Goal: Information Seeking & Learning: Learn about a topic

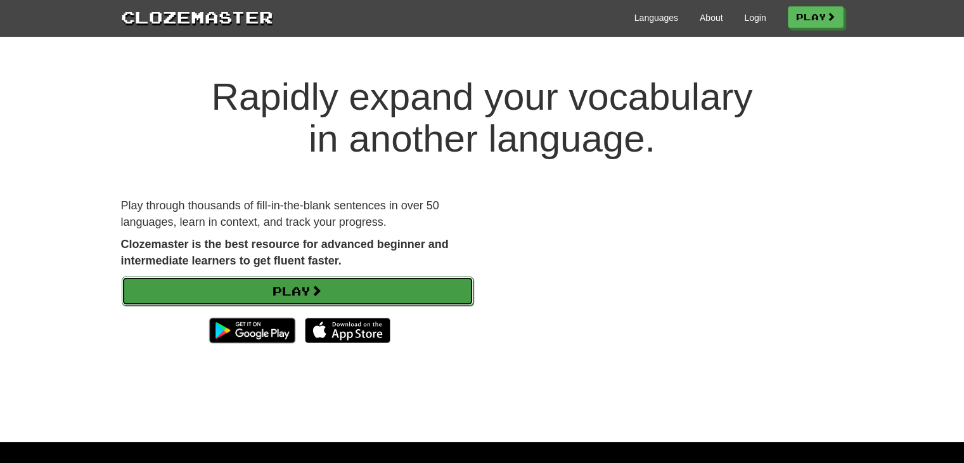
click at [330, 294] on link "Play" at bounding box center [298, 290] width 352 height 29
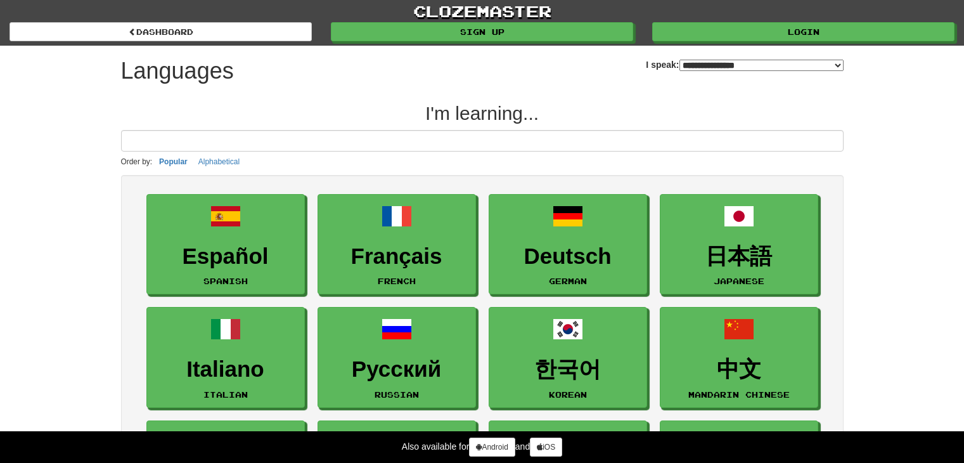
select select "*******"
click at [373, 155] on p "Order by: Popular Alphabetical" at bounding box center [482, 162] width 723 height 14
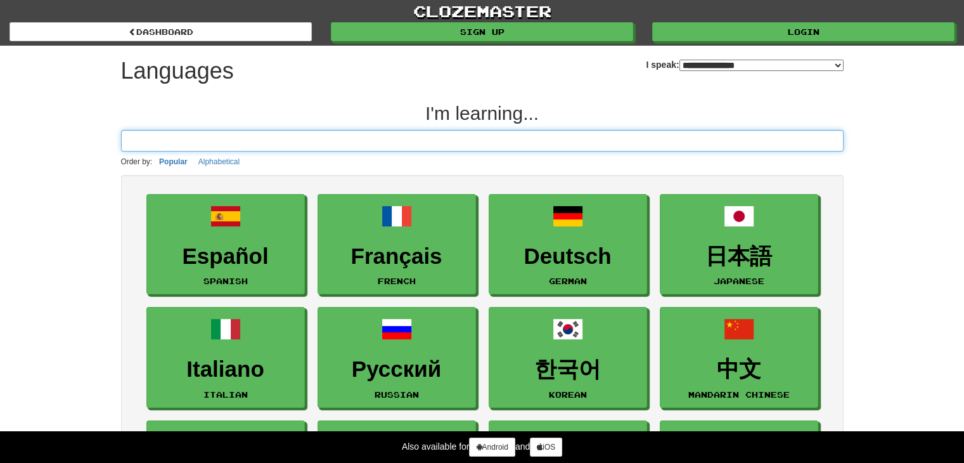
click at [375, 148] on input at bounding box center [482, 141] width 723 height 22
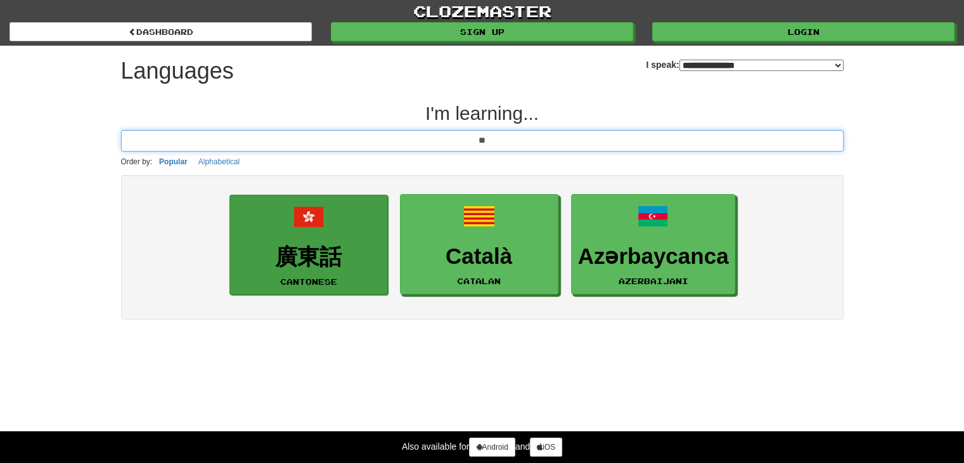
type input "**"
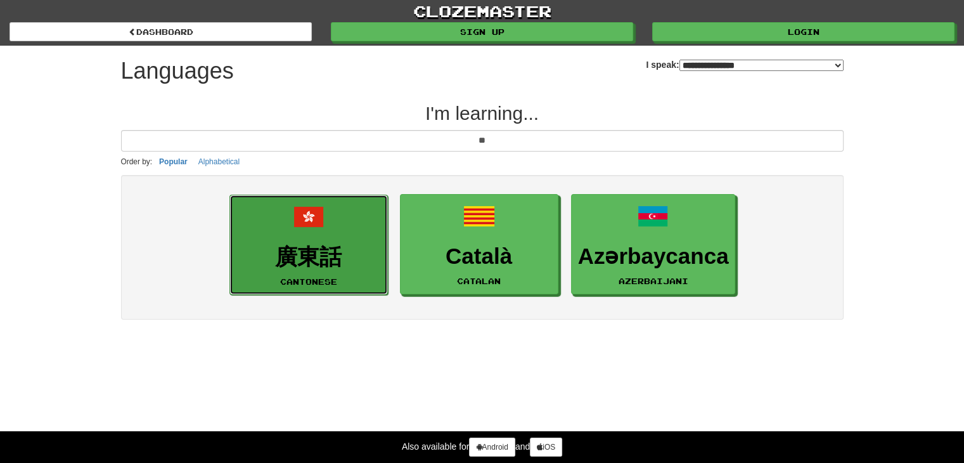
click at [323, 242] on link "廣東話 Cantonese" at bounding box center [308, 245] width 158 height 101
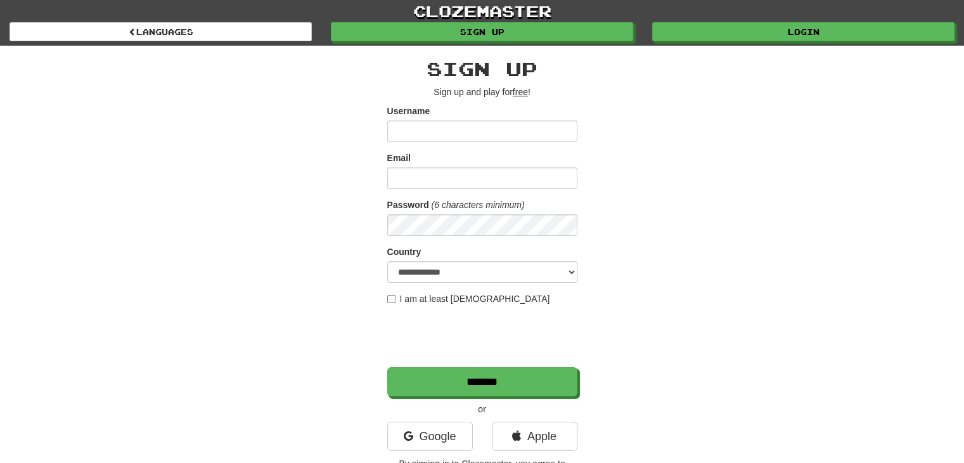
click at [482, 141] on input "Username" at bounding box center [482, 131] width 190 height 22
type input "*"
type input "*******"
type input "**********"
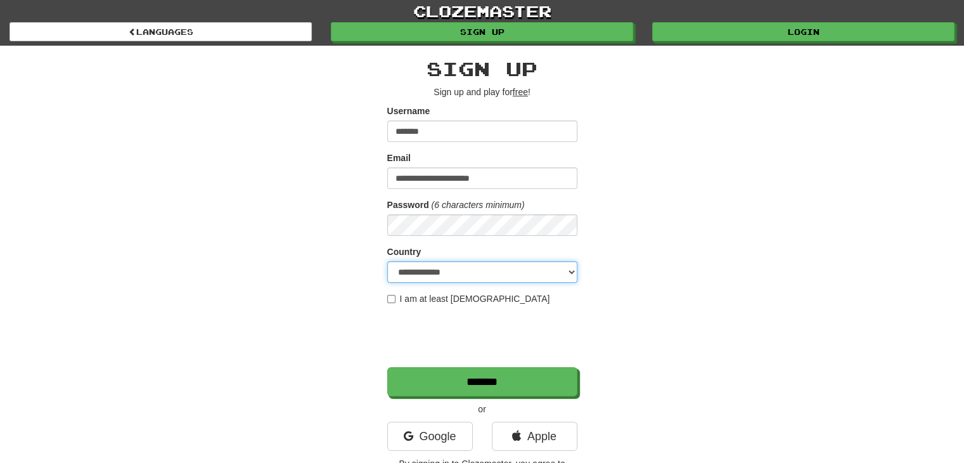
click at [477, 269] on select "**********" at bounding box center [482, 272] width 190 height 22
select select "**"
click at [387, 261] on select "**********" at bounding box center [482, 272] width 190 height 22
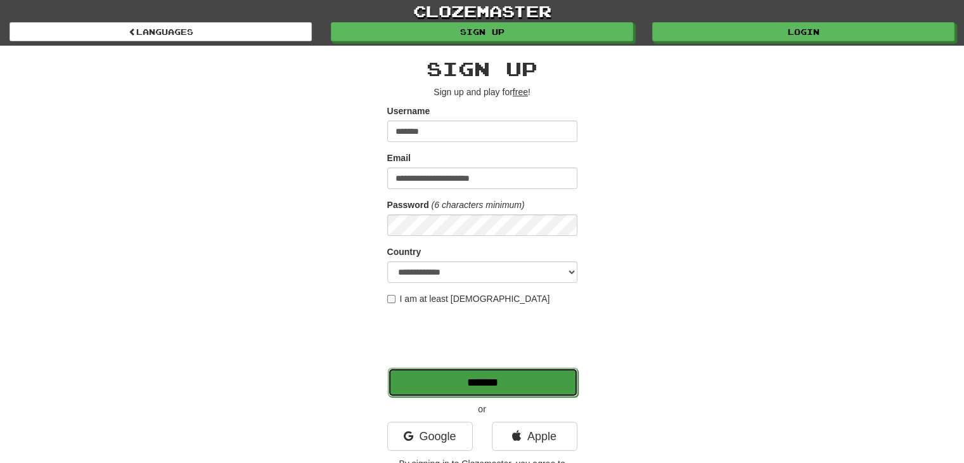
click at [428, 379] on input "*******" at bounding box center [483, 382] width 190 height 29
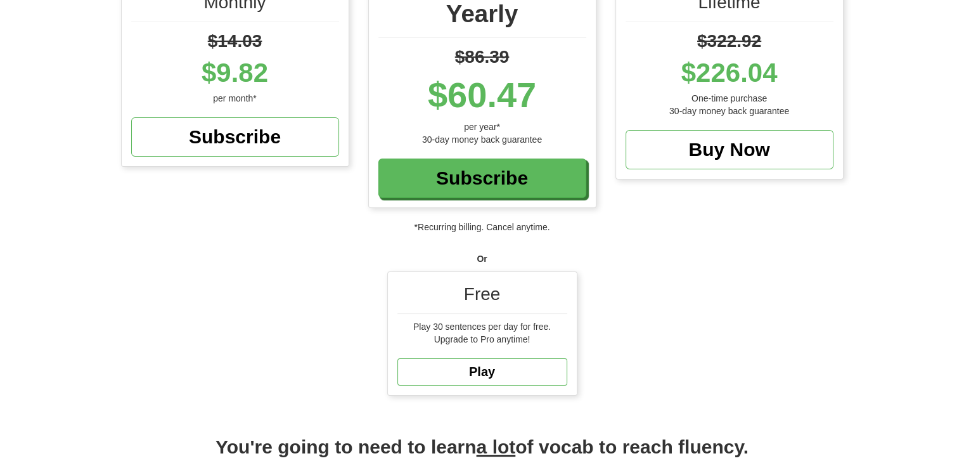
scroll to position [317, 0]
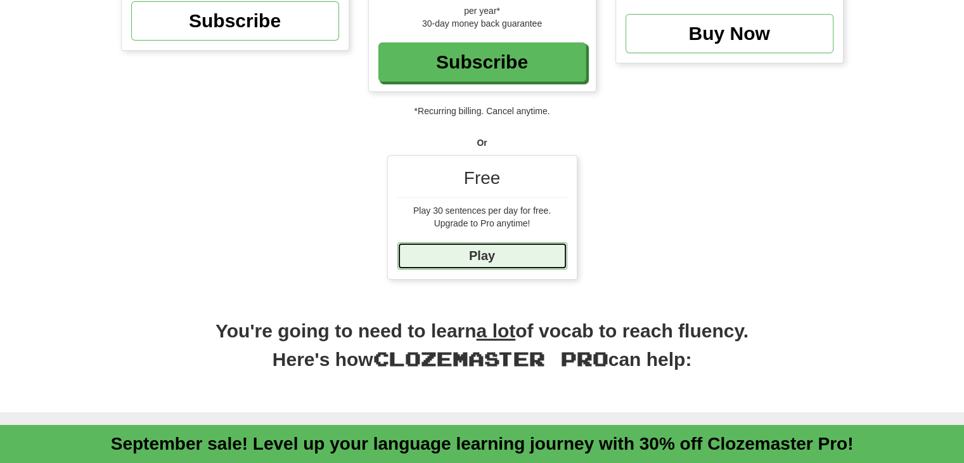
click at [497, 260] on link "Play" at bounding box center [482, 255] width 170 height 27
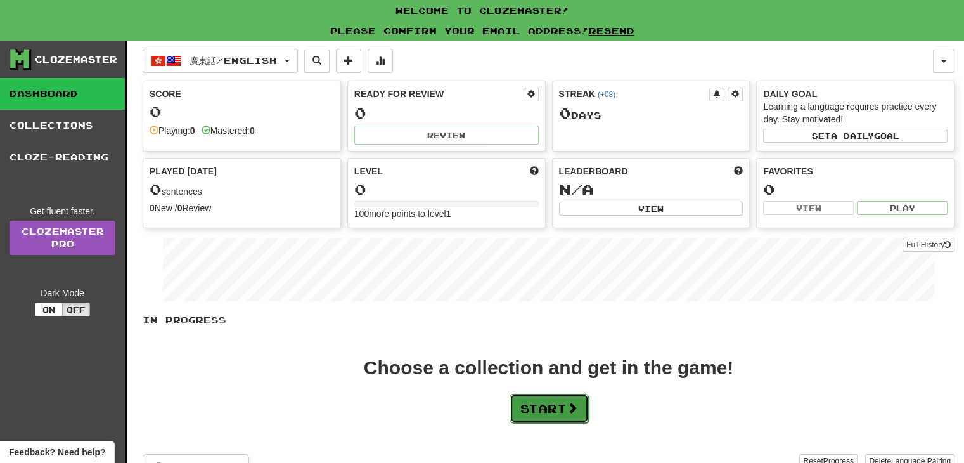
click at [560, 406] on button "Start" at bounding box center [549, 408] width 79 height 29
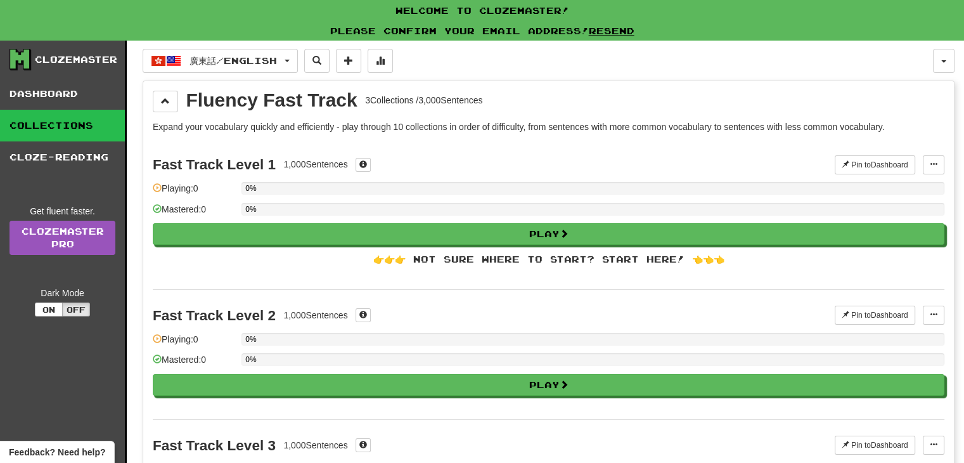
click at [512, 259] on div "👉👉👉 Not sure where to start? Start here! 👈👈👈" at bounding box center [549, 259] width 792 height 13
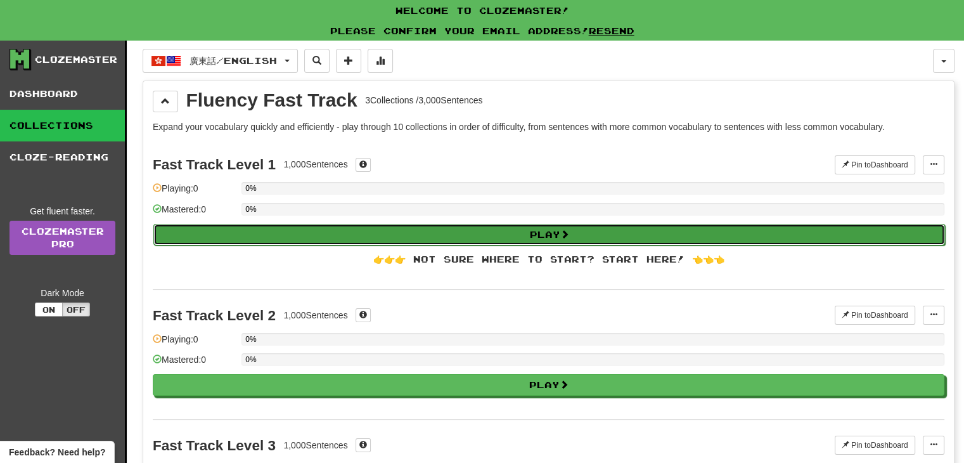
click at [536, 236] on button "Play" at bounding box center [549, 235] width 792 height 22
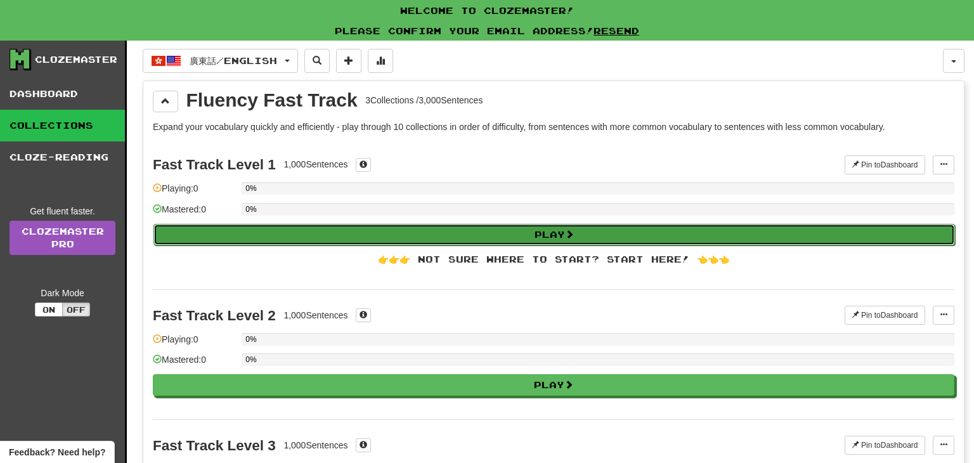
select select "**"
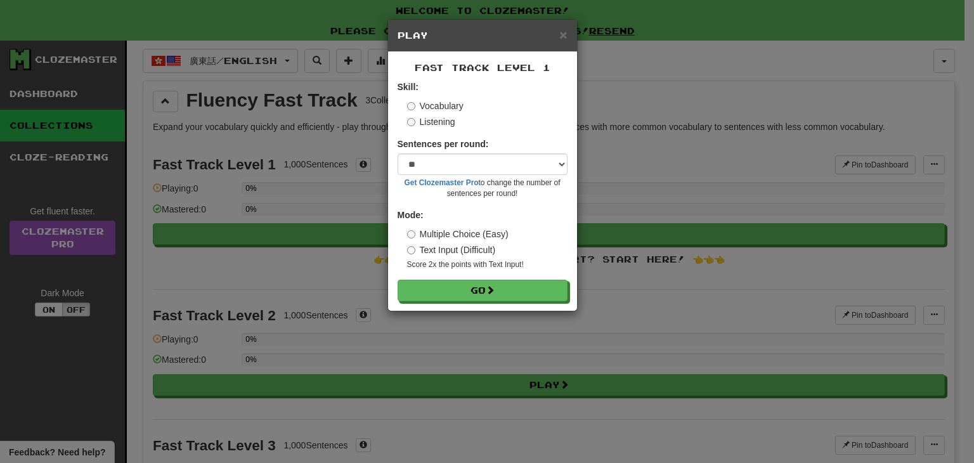
click at [453, 124] on label "Listening" at bounding box center [431, 121] width 48 height 13
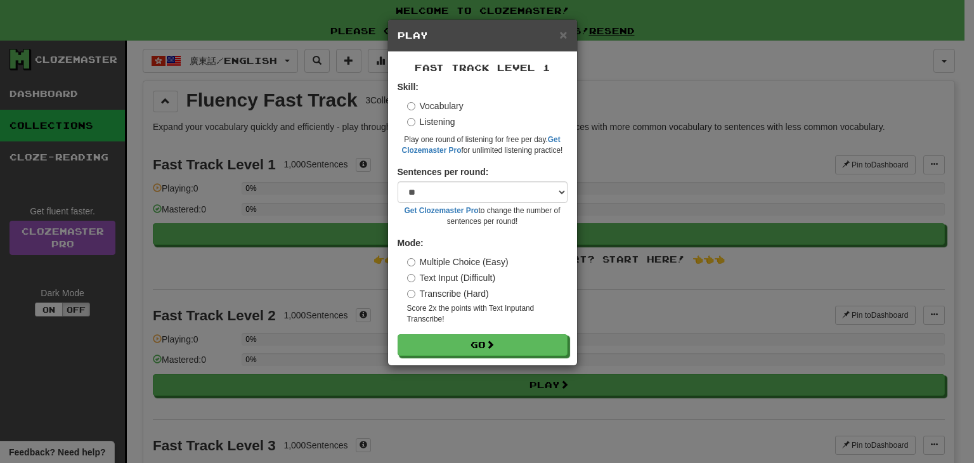
click at [451, 108] on label "Vocabulary" at bounding box center [435, 106] width 56 height 13
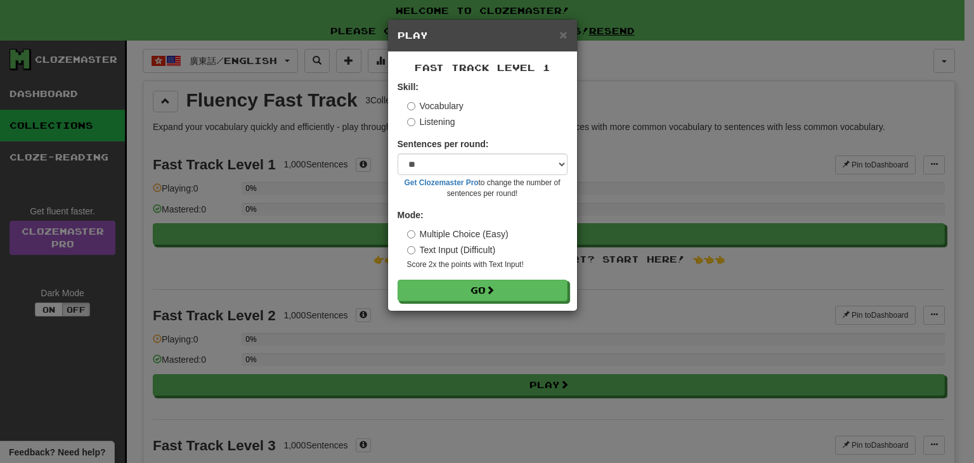
click at [439, 122] on label "Listening" at bounding box center [431, 121] width 48 height 13
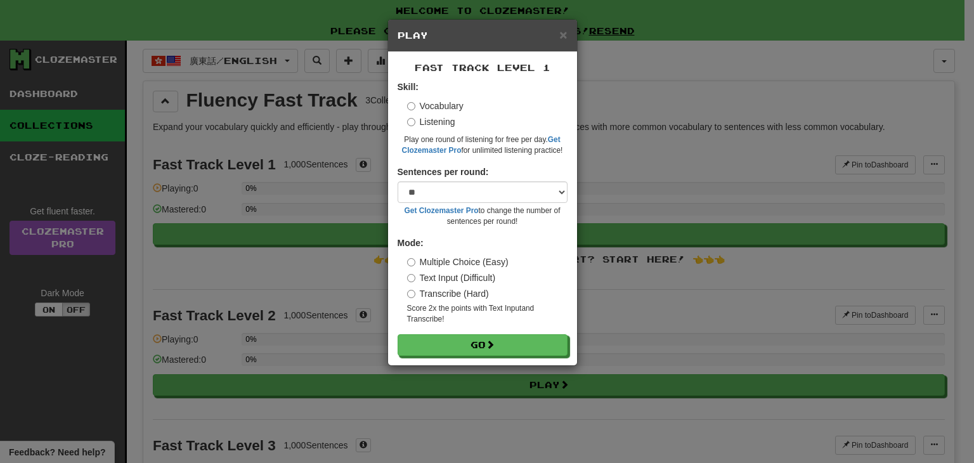
click at [455, 107] on label "Vocabulary" at bounding box center [435, 106] width 56 height 13
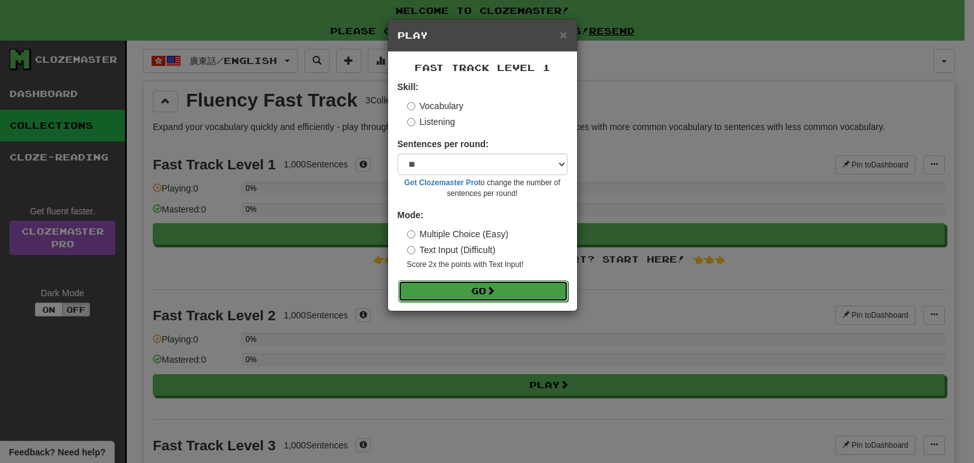
click at [497, 297] on button "Go" at bounding box center [483, 291] width 170 height 22
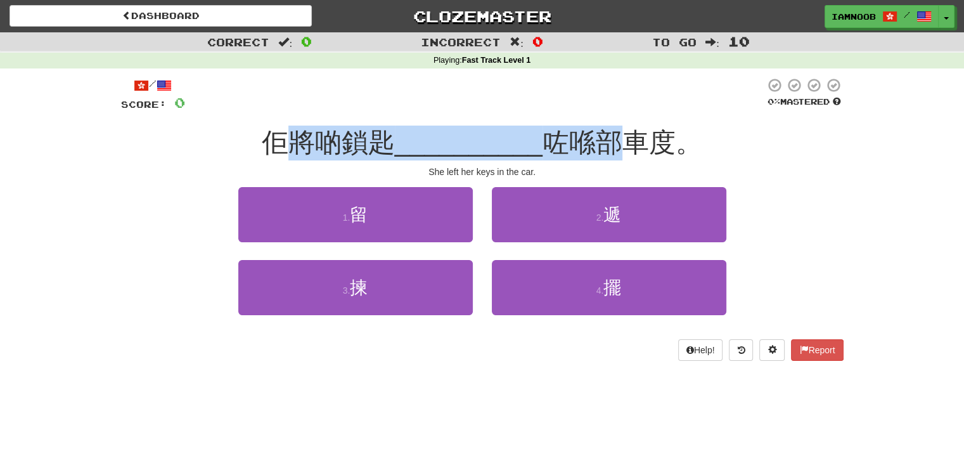
drag, startPoint x: 287, startPoint y: 148, endPoint x: 626, endPoint y: 140, distance: 339.9
click at [626, 140] on div "佢將啲鎖匙 __________ 咗喺部車度。" at bounding box center [482, 143] width 723 height 35
click at [626, 140] on span "咗喺部車度。" at bounding box center [623, 142] width 160 height 30
drag, startPoint x: 709, startPoint y: 129, endPoint x: 217, endPoint y: 144, distance: 492.1
click at [217, 144] on div "佢將啲鎖匙 __________ 咗喺部車度。" at bounding box center [482, 143] width 723 height 35
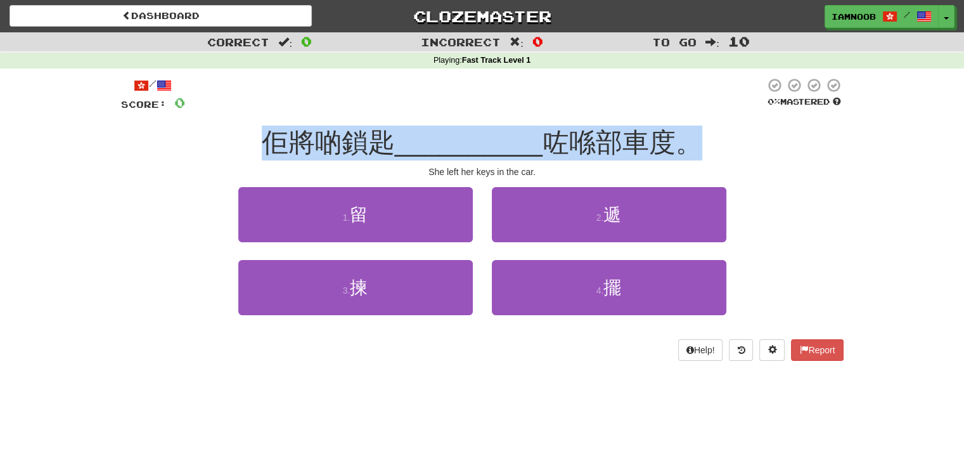
click at [312, 138] on span "佢將啲鎖匙" at bounding box center [328, 142] width 133 height 30
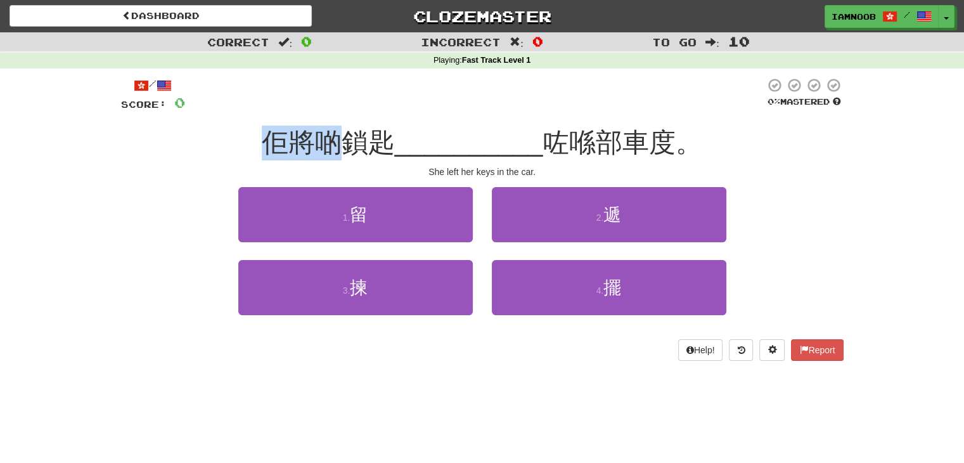
drag, startPoint x: 271, startPoint y: 143, endPoint x: 337, endPoint y: 136, distance: 66.3
click at [337, 136] on span "佢將啲鎖匙" at bounding box center [328, 142] width 133 height 30
click at [413, 138] on span "__________" at bounding box center [469, 142] width 148 height 30
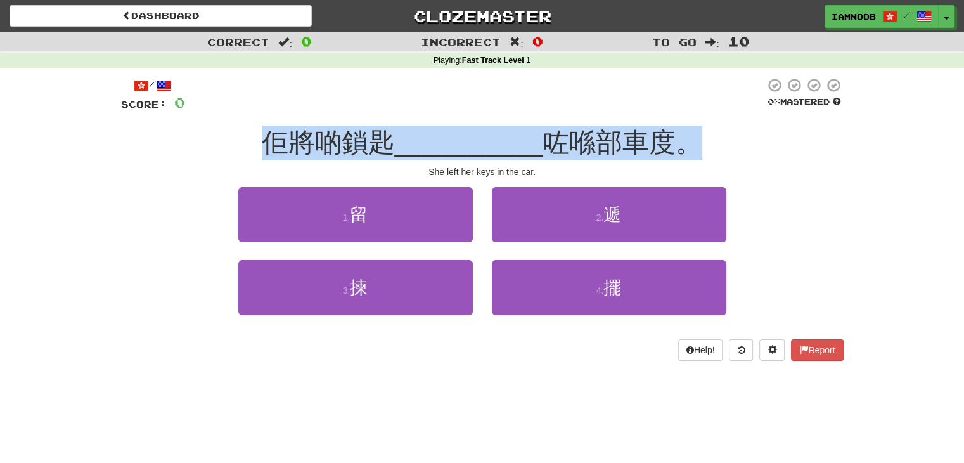
drag, startPoint x: 261, startPoint y: 143, endPoint x: 733, endPoint y: 141, distance: 472.9
click at [733, 141] on div "佢將啲鎖匙 __________ 咗喺部車度。" at bounding box center [482, 143] width 723 height 35
click at [511, 138] on span "__________" at bounding box center [469, 142] width 148 height 30
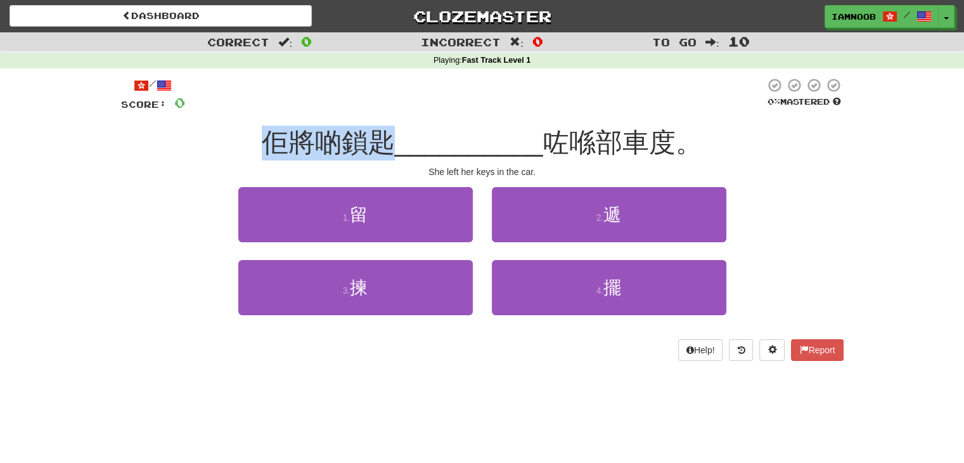
drag, startPoint x: 272, startPoint y: 138, endPoint x: 401, endPoint y: 134, distance: 129.4
click at [401, 134] on div "佢將啲鎖匙 __________ 咗喺部車度。" at bounding box center [482, 143] width 723 height 35
copy span "佢將啲鎖匙"
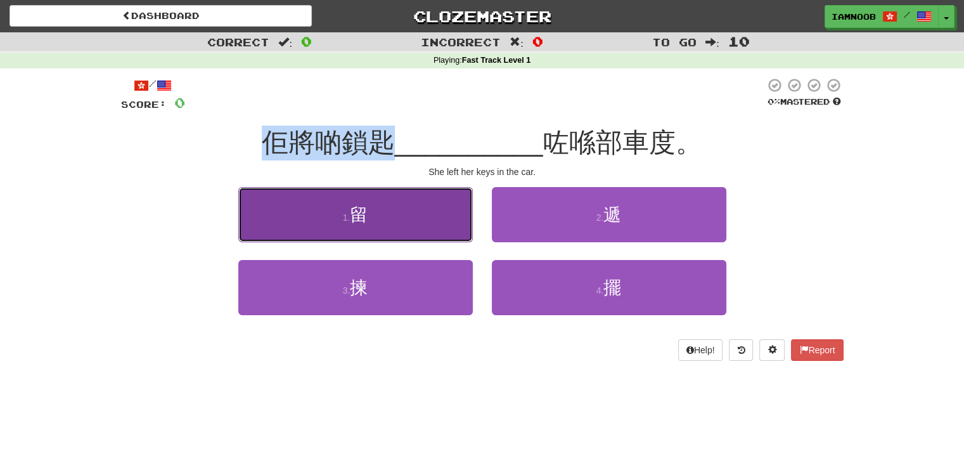
click at [392, 193] on button "1 . 留" at bounding box center [355, 214] width 235 height 55
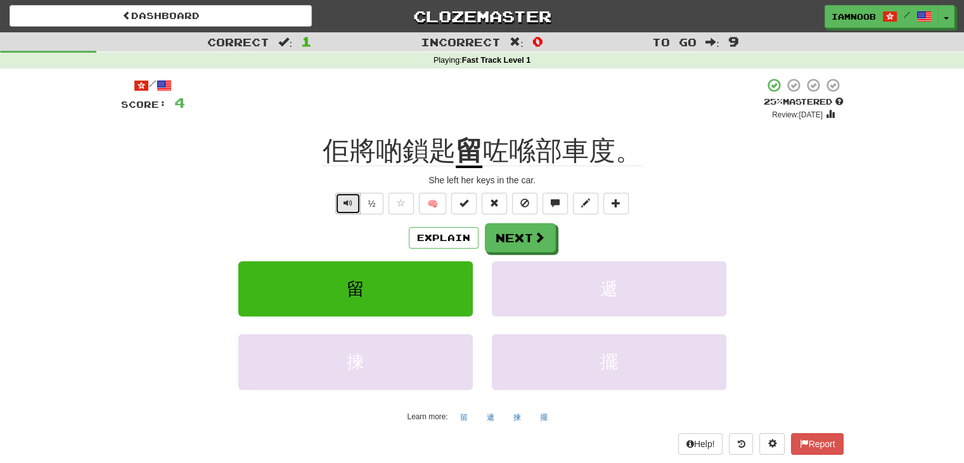
click at [355, 206] on button "Text-to-speech controls" at bounding box center [347, 204] width 25 height 22
click at [345, 205] on span "Text-to-speech controls" at bounding box center [348, 202] width 9 height 9
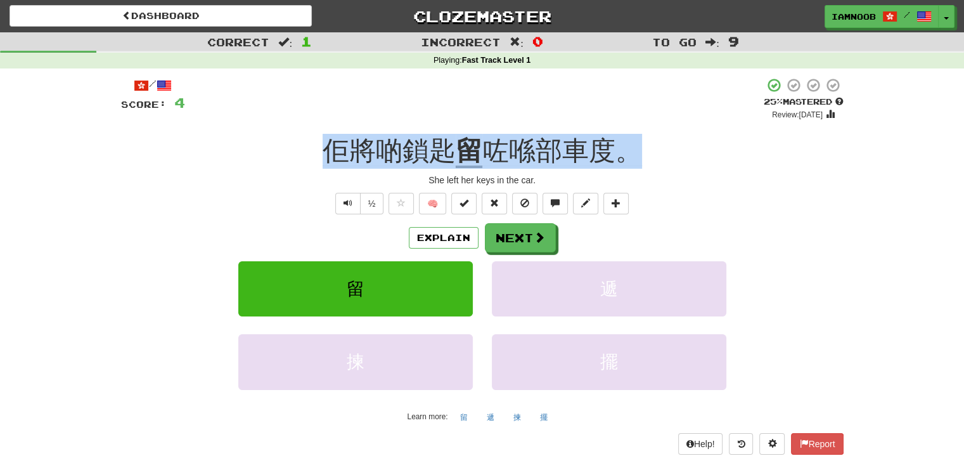
drag, startPoint x: 637, startPoint y: 143, endPoint x: 317, endPoint y: 147, distance: 320.1
click at [317, 147] on div "佢將啲鎖匙 留 咗喺部車度。" at bounding box center [482, 151] width 723 height 35
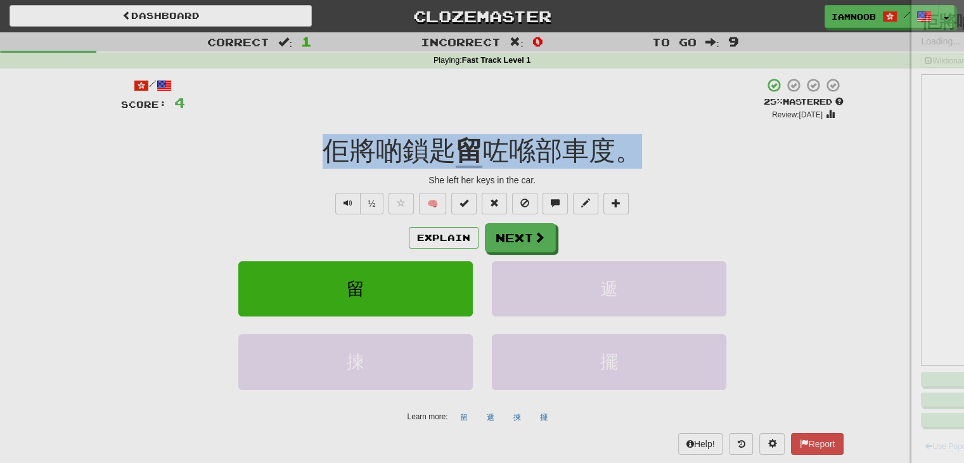
copy div "佢將啲鎖匙 留 咗喺部車度。"
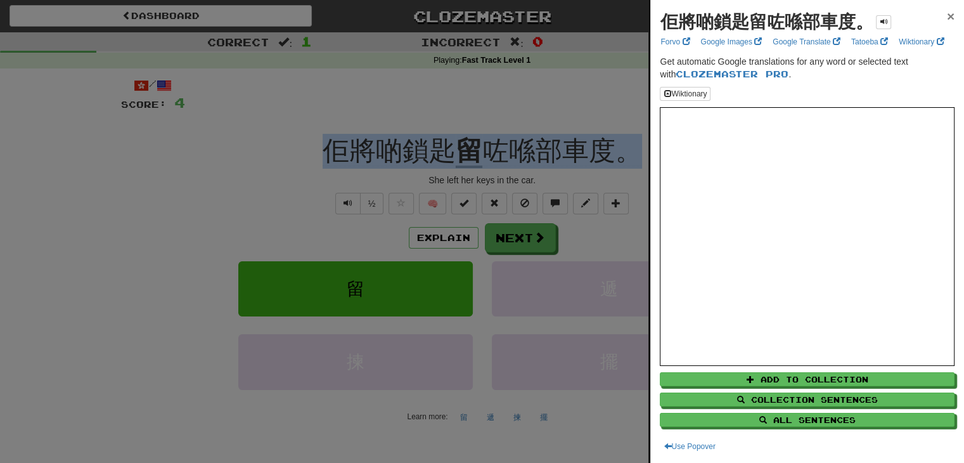
click at [947, 13] on span "×" at bounding box center [951, 16] width 8 height 15
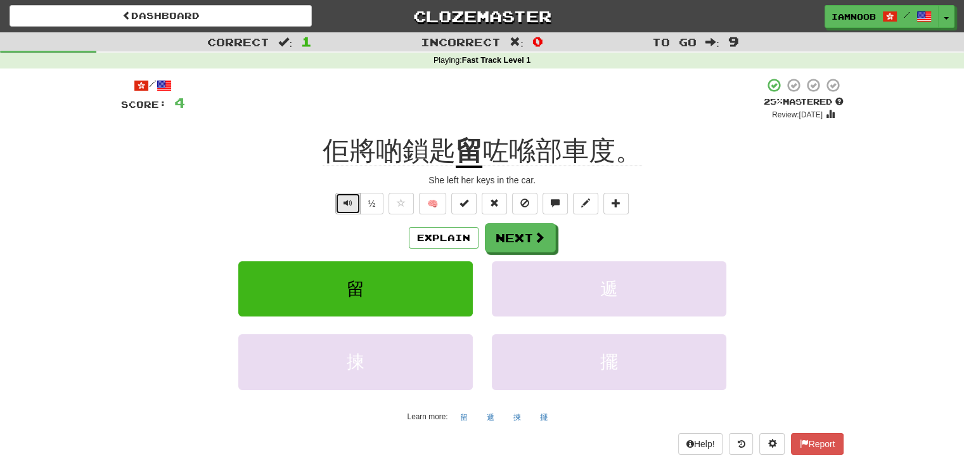
click at [352, 202] on span "Text-to-speech controls" at bounding box center [348, 202] width 9 height 9
